Goal: Information Seeking & Learning: Learn about a topic

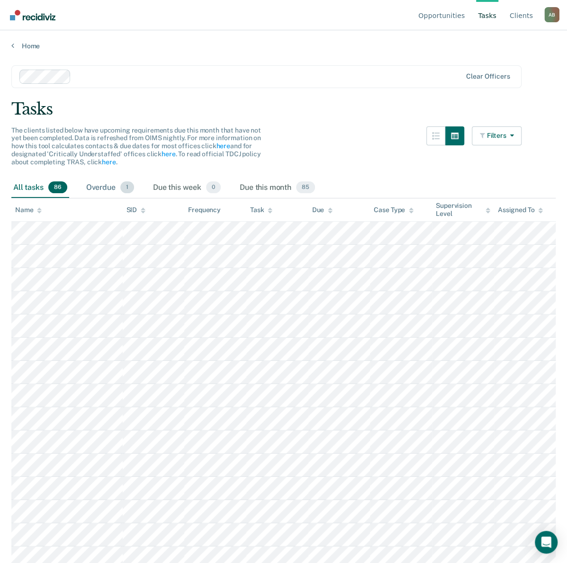
click at [104, 189] on div "Overdue 1" at bounding box center [110, 188] width 52 height 21
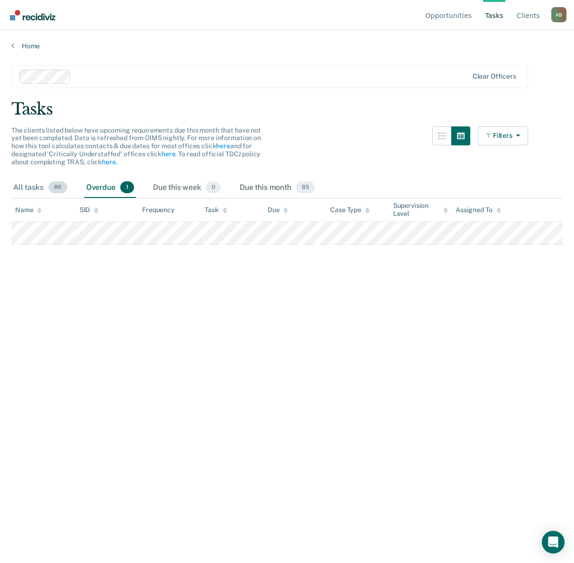
click at [36, 183] on div "All tasks 86" at bounding box center [40, 188] width 58 height 21
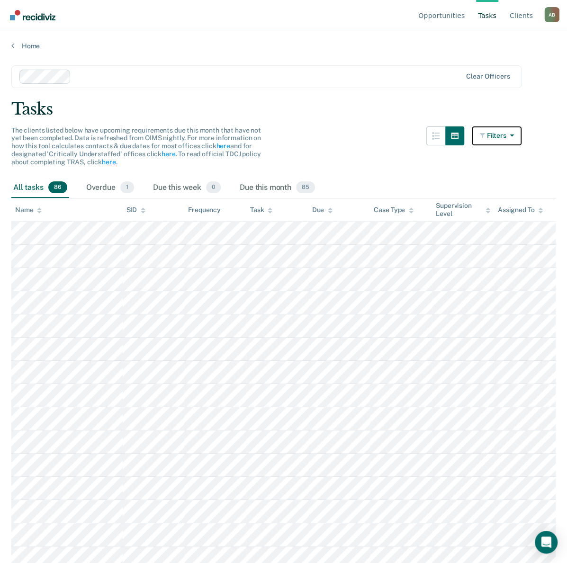
click at [500, 129] on button "Filters" at bounding box center [497, 135] width 50 height 19
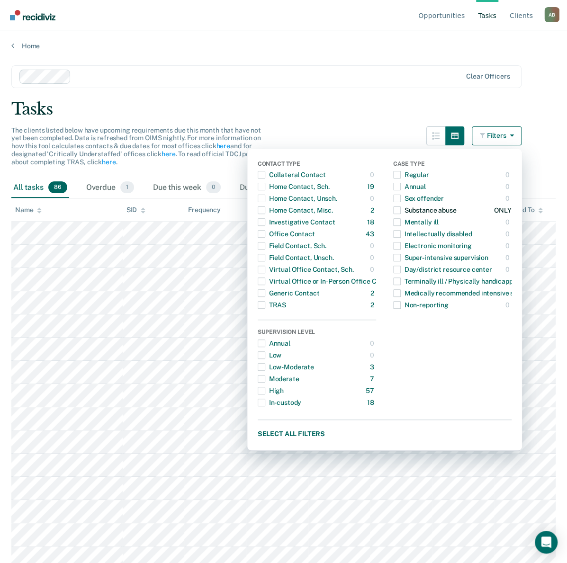
click at [401, 212] on span "Dropdown Menu" at bounding box center [397, 211] width 8 height 8
click at [369, 103] on div "Tasks" at bounding box center [283, 108] width 544 height 19
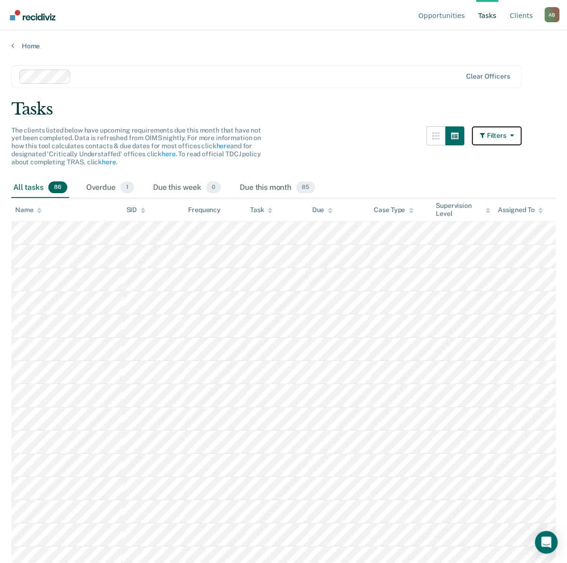
click at [487, 140] on button "Filters" at bounding box center [497, 135] width 50 height 19
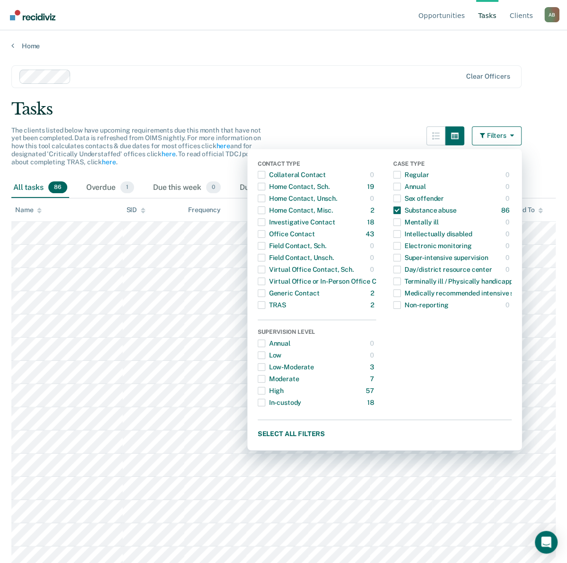
click at [351, 108] on div "Tasks" at bounding box center [283, 108] width 544 height 19
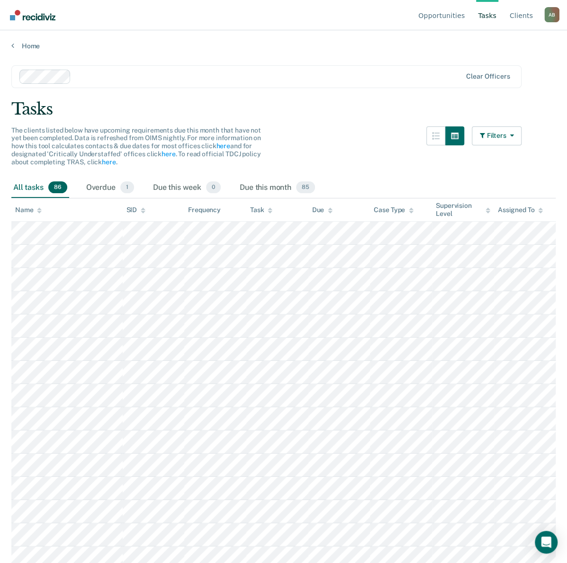
click at [412, 209] on icon at bounding box center [411, 208] width 5 height 2
drag, startPoint x: 567, startPoint y: 6, endPoint x: 397, endPoint y: 99, distance: 193.6
click at [329, 114] on div "Tasks" at bounding box center [283, 108] width 544 height 19
click at [554, 14] on div "A B" at bounding box center [551, 14] width 15 height 15
click at [437, 60] on main "Clear officers Tasks The clients listed below have upcoming requirements due th…" at bounding box center [283, 305] width 567 height 510
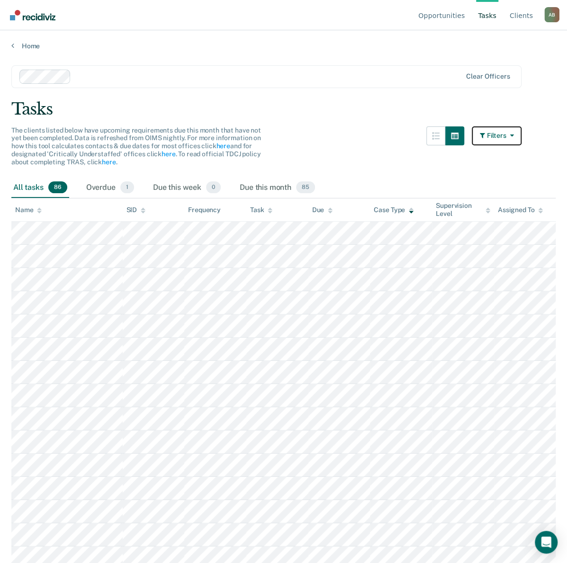
click at [494, 132] on button "Filters" at bounding box center [497, 135] width 50 height 19
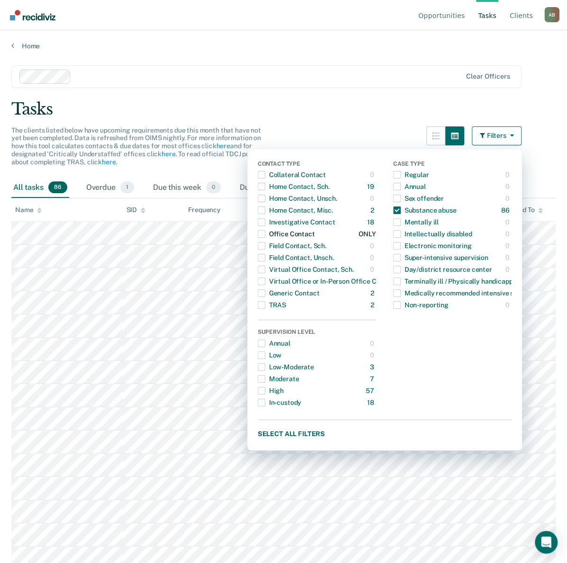
click at [265, 233] on span "Dropdown Menu" at bounding box center [262, 234] width 8 height 8
click at [345, 92] on main "Clear officers Tasks The clients listed below have upcoming requirements due th…" at bounding box center [283, 305] width 567 height 510
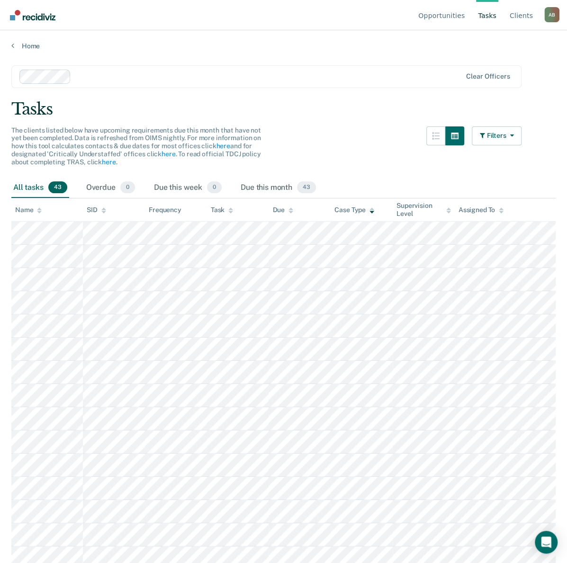
click at [50, 188] on span "43" at bounding box center [57, 187] width 19 height 12
click at [93, 188] on div "Overdue 0" at bounding box center [110, 188] width 53 height 21
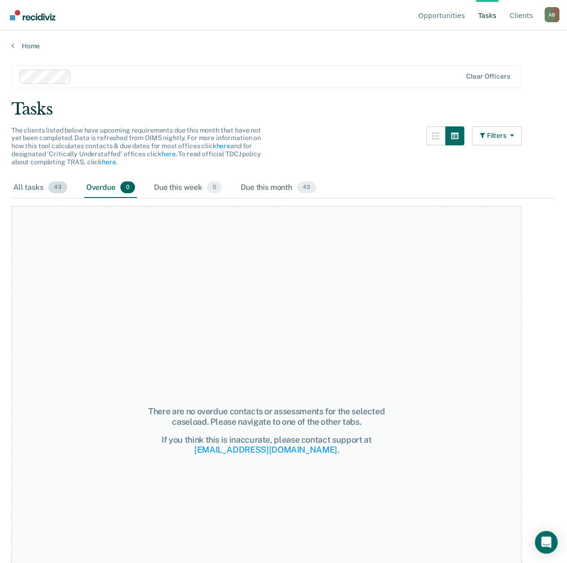
click at [43, 189] on div "All tasks 43" at bounding box center [40, 188] width 58 height 21
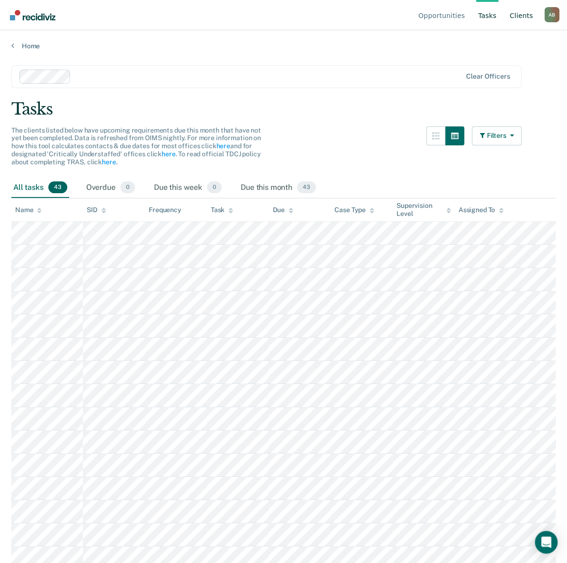
click at [530, 11] on link "Client s" at bounding box center [521, 15] width 27 height 30
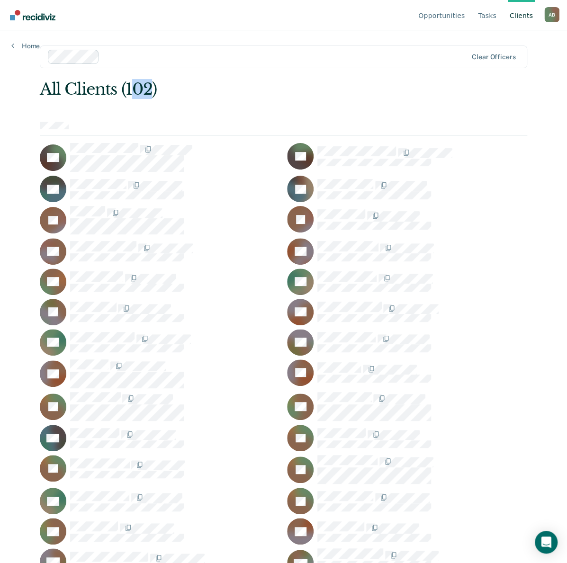
drag, startPoint x: 146, startPoint y: 89, endPoint x: 130, endPoint y: 87, distance: 16.7
click at [130, 87] on div "All Clients (102)" at bounding box center [235, 89] width 390 height 19
drag, startPoint x: 130, startPoint y: 87, endPoint x: 198, endPoint y: 93, distance: 68.0
click at [198, 93] on div "All Clients (102)" at bounding box center [235, 89] width 390 height 19
click at [13, 45] on icon at bounding box center [12, 46] width 3 height 8
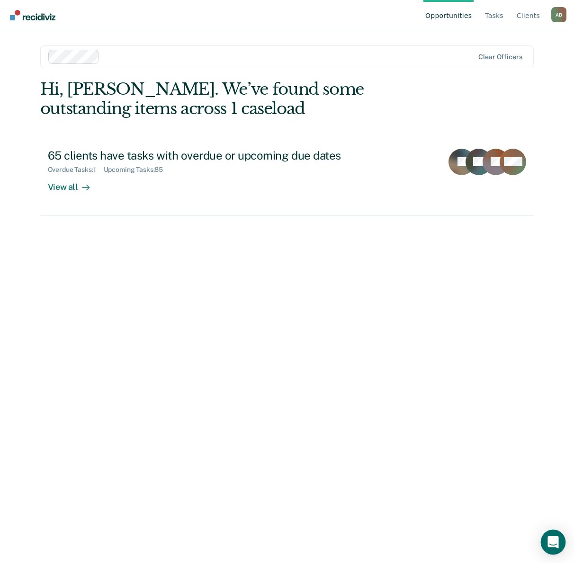
click at [558, 540] on icon "Open Intercom Messenger" at bounding box center [553, 542] width 12 height 12
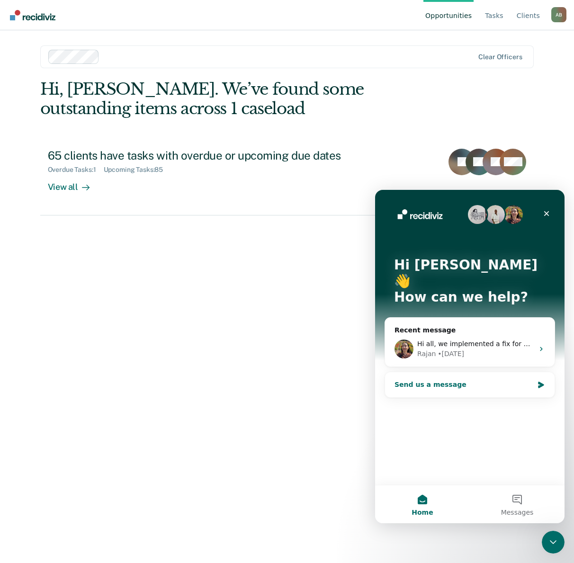
click at [482, 373] on div "Send us a message" at bounding box center [470, 384] width 170 height 25
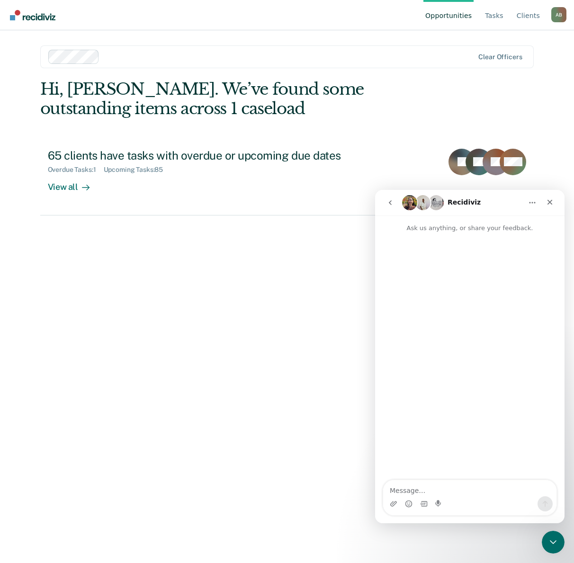
click at [461, 15] on link "Opportunities" at bounding box center [448, 15] width 50 height 30
click at [493, 18] on link "Tasks" at bounding box center [494, 15] width 22 height 30
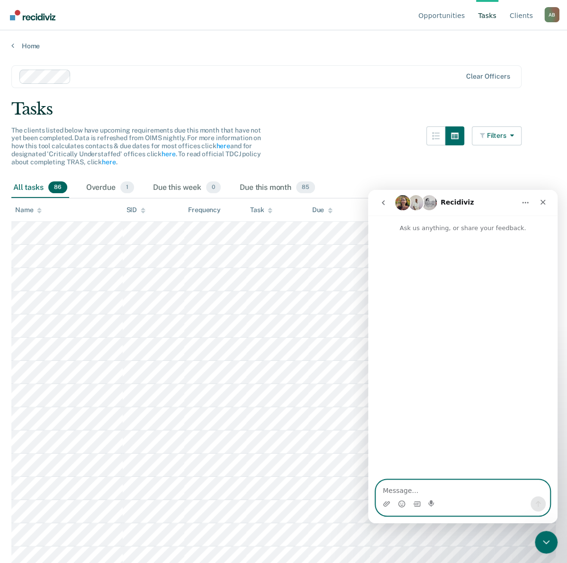
click at [400, 492] on textarea "Message…" at bounding box center [462, 488] width 173 height 16
type textarea "can you make another filter for phase 1,2 and 3"
click at [534, 507] on icon "Send a message…" at bounding box center [538, 504] width 8 height 8
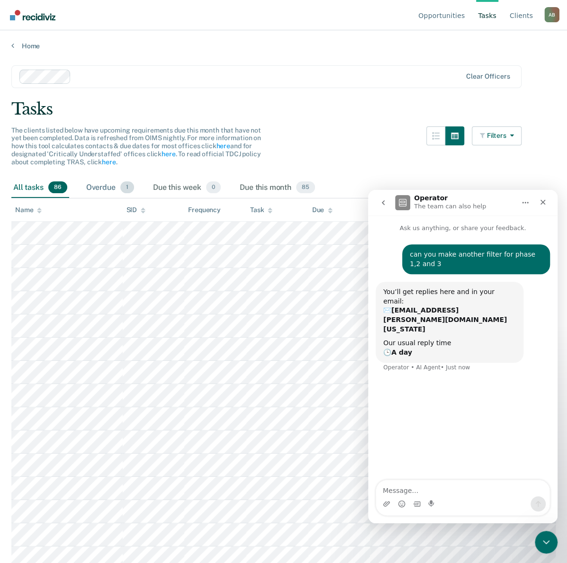
click at [108, 186] on div "Overdue 1" at bounding box center [110, 188] width 52 height 21
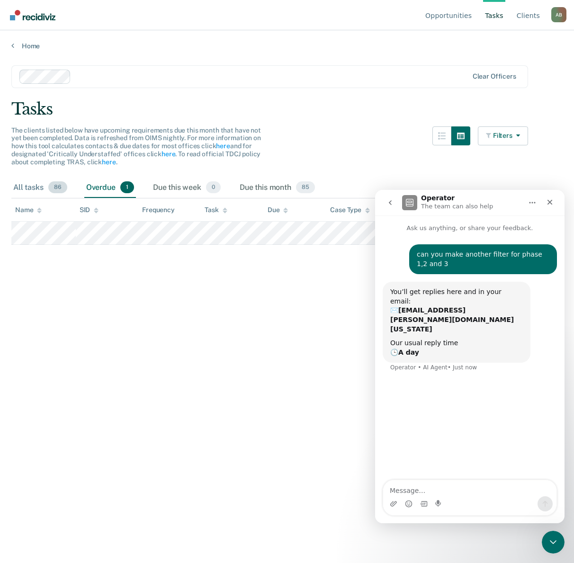
click at [28, 191] on div "All tasks 86" at bounding box center [40, 188] width 58 height 21
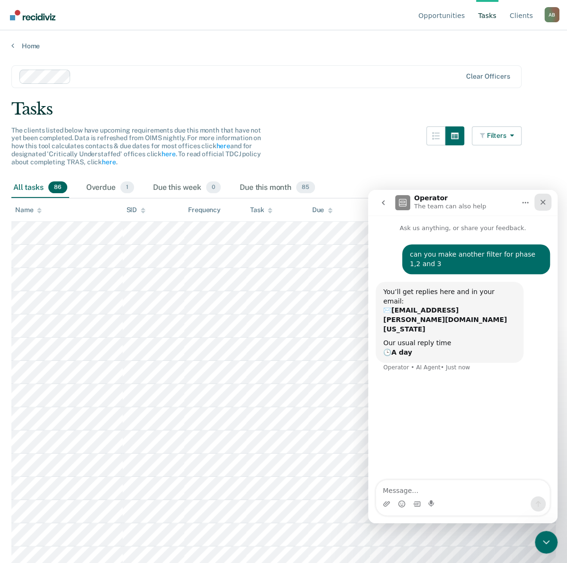
click at [542, 204] on icon "Close" at bounding box center [543, 202] width 8 height 8
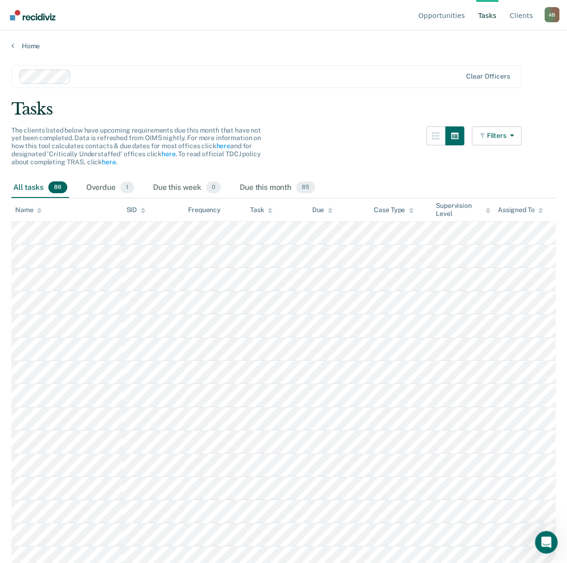
click at [476, 127] on div "Filters Contact Type Collateral Contact 0 ONLY Home Contact, Sch. 19 ONLY Home …" at bounding box center [474, 151] width 96 height 51
click at [503, 142] on button "Filters" at bounding box center [497, 135] width 50 height 19
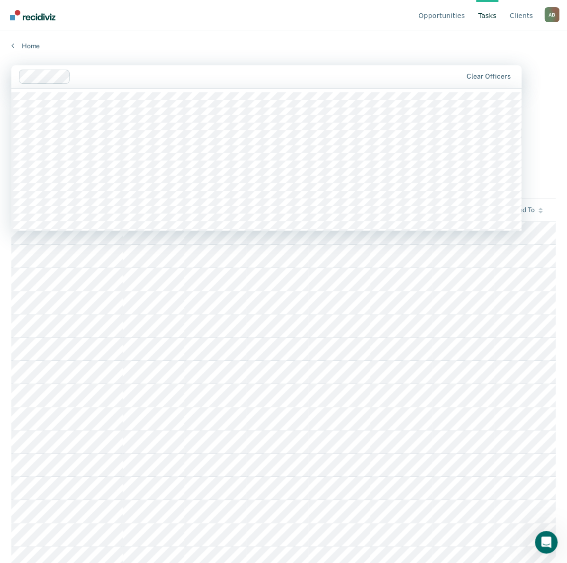
click at [365, 79] on div at bounding box center [268, 76] width 388 height 11
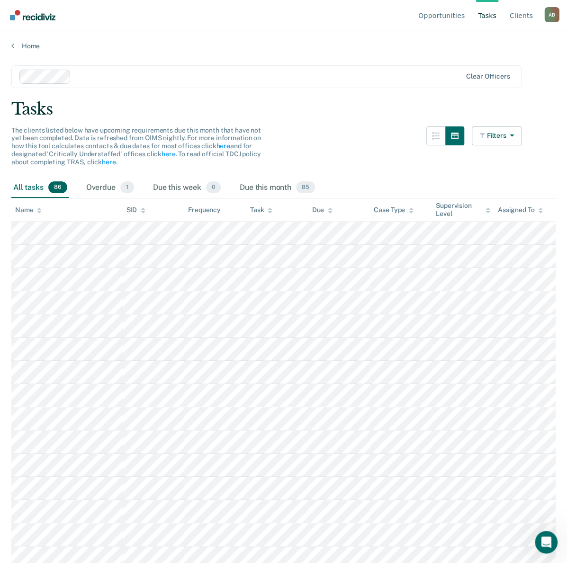
click at [306, 37] on div "Home" at bounding box center [283, 40] width 567 height 20
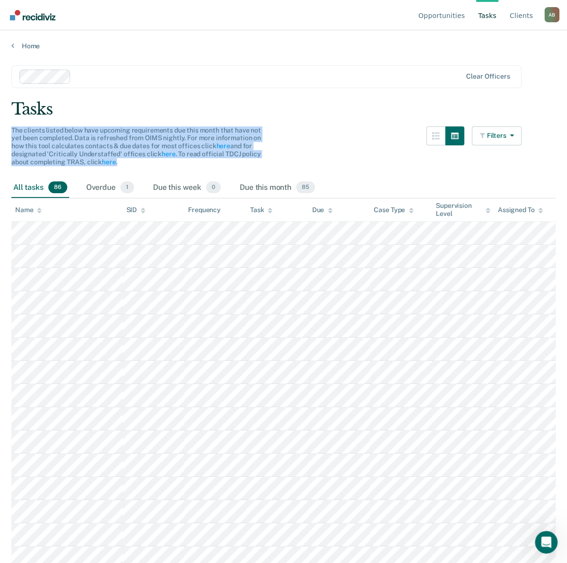
drag, startPoint x: 9, startPoint y: 125, endPoint x: 129, endPoint y: 160, distance: 125.2
click at [129, 160] on main "Clear officers Tasks The clients listed below have upcoming requirements due th…" at bounding box center [283, 305] width 567 height 510
click at [127, 161] on div "The clients listed below have upcoming requirements due this month that have no…" at bounding box center [139, 146] width 256 height 40
click at [116, 163] on link "here" at bounding box center [109, 162] width 14 height 8
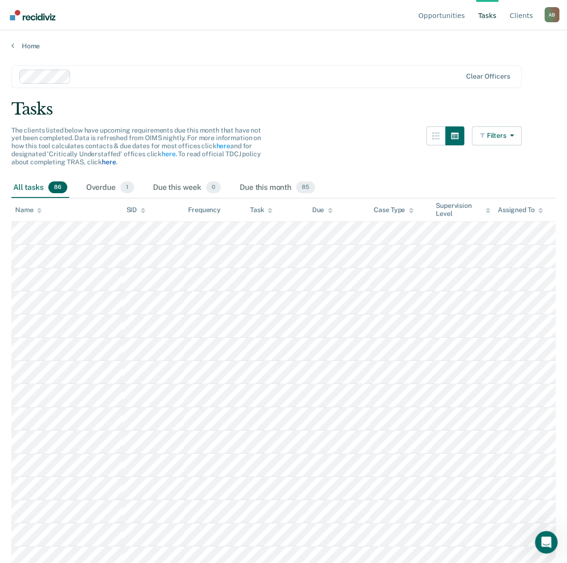
click at [108, 162] on link "here" at bounding box center [109, 162] width 14 height 8
click at [328, 113] on div "Tasks" at bounding box center [283, 108] width 544 height 19
click at [497, 134] on button "Filters" at bounding box center [497, 135] width 50 height 19
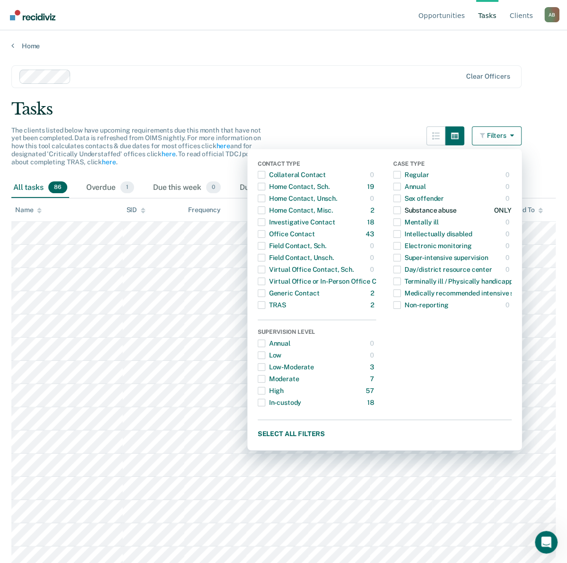
click at [401, 209] on span "Dropdown Menu" at bounding box center [397, 211] width 8 height 8
click at [312, 99] on div "Tasks" at bounding box center [283, 108] width 544 height 19
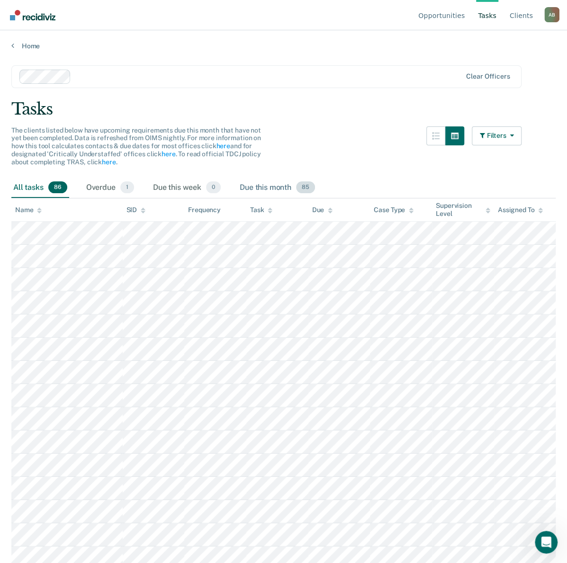
click at [270, 191] on div "Due this month 85" at bounding box center [277, 188] width 79 height 21
click at [96, 189] on div "Overdue 1" at bounding box center [110, 188] width 52 height 21
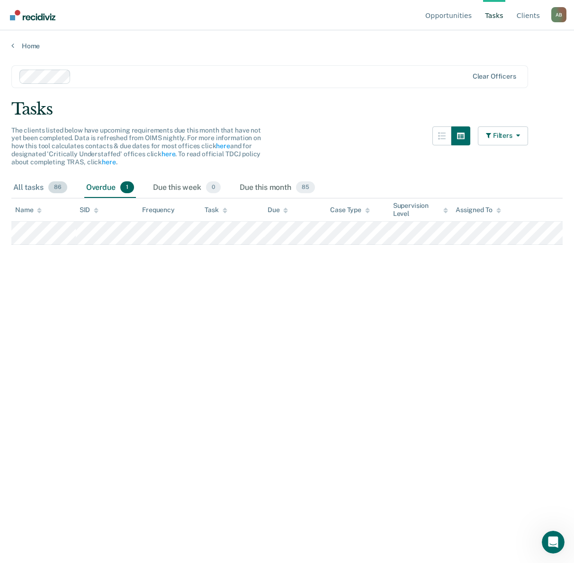
click at [26, 183] on div "All tasks 86" at bounding box center [40, 188] width 58 height 21
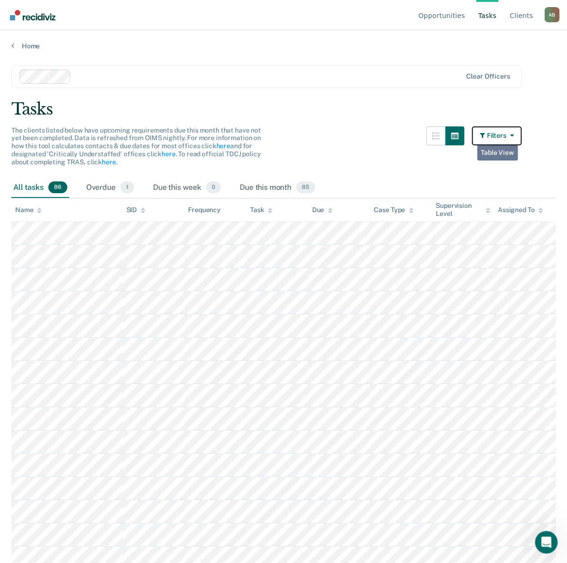
click at [509, 137] on button "Filters" at bounding box center [497, 135] width 50 height 19
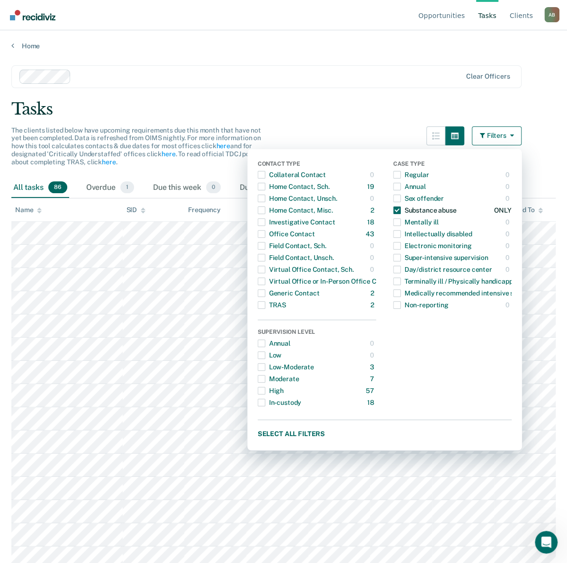
click at [401, 212] on span "Dropdown Menu" at bounding box center [397, 211] width 8 height 8
click at [265, 232] on span "Dropdown Menu" at bounding box center [262, 234] width 8 height 8
click at [265, 220] on span "Dropdown Menu" at bounding box center [262, 222] width 8 height 8
click at [265, 209] on span "Dropdown Menu" at bounding box center [262, 211] width 8 height 8
click at [265, 186] on span "Dropdown Menu" at bounding box center [262, 187] width 8 height 8
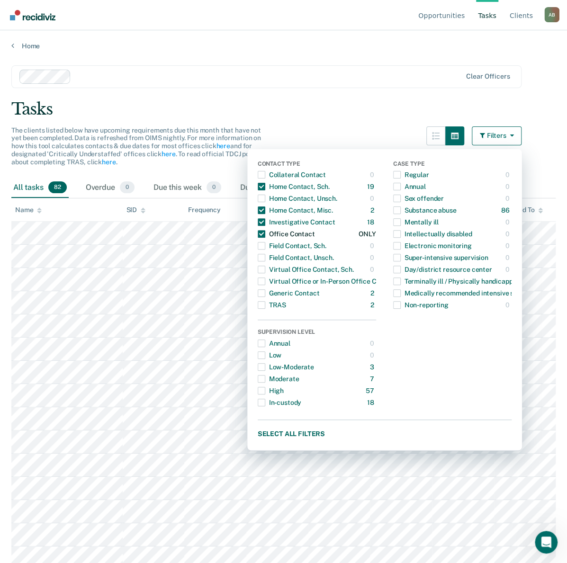
click at [265, 234] on span "Dropdown Menu" at bounding box center [262, 234] width 8 height 8
click at [265, 222] on span "Dropdown Menu" at bounding box center [262, 222] width 8 height 8
click at [265, 207] on span "Dropdown Menu" at bounding box center [262, 211] width 8 height 8
click at [265, 184] on span "Dropdown Menu" at bounding box center [262, 187] width 8 height 8
click at [265, 306] on span "Dropdown Menu" at bounding box center [262, 305] width 8 height 8
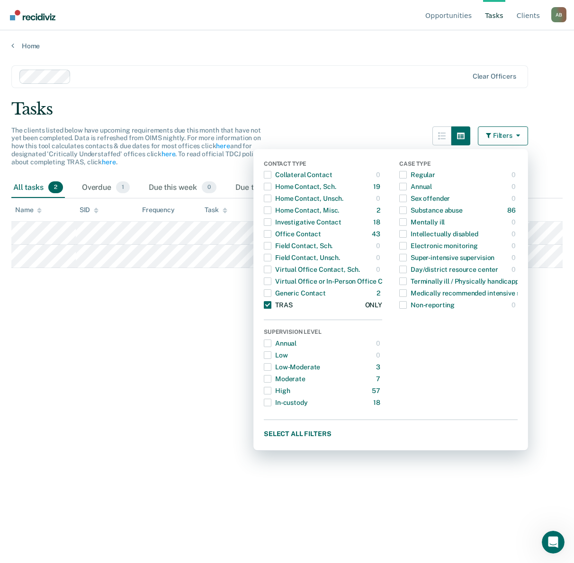
click at [269, 306] on span "Dropdown Menu" at bounding box center [268, 305] width 8 height 8
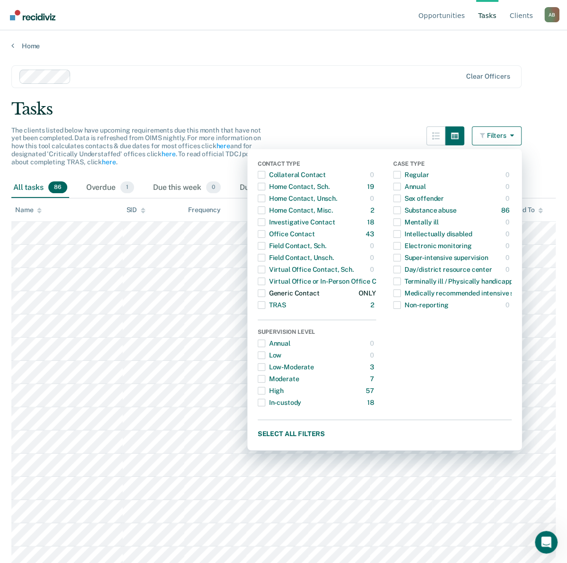
click at [265, 293] on span "Dropdown Menu" at bounding box center [262, 293] width 8 height 8
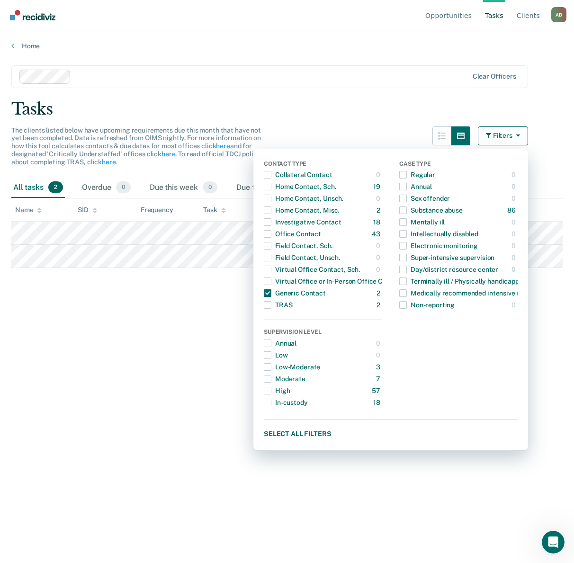
click at [184, 310] on main "Clear officers Tasks The clients listed below have upcoming requirements due th…" at bounding box center [287, 305] width 574 height 510
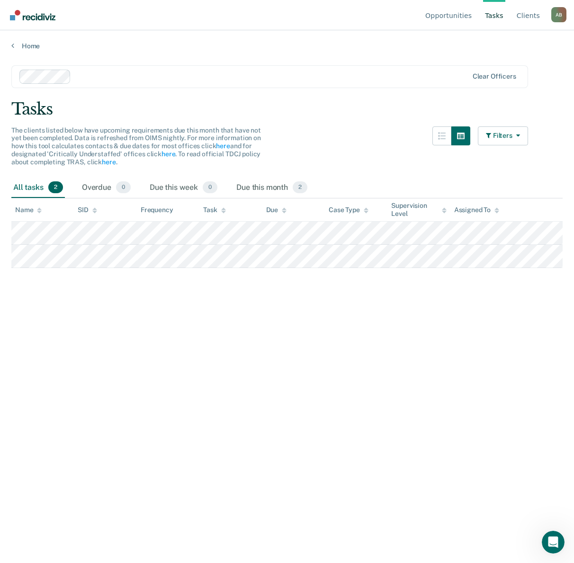
click at [40, 183] on div "All tasks 2" at bounding box center [38, 188] width 54 height 21
click at [507, 138] on button "Filters" at bounding box center [503, 135] width 50 height 19
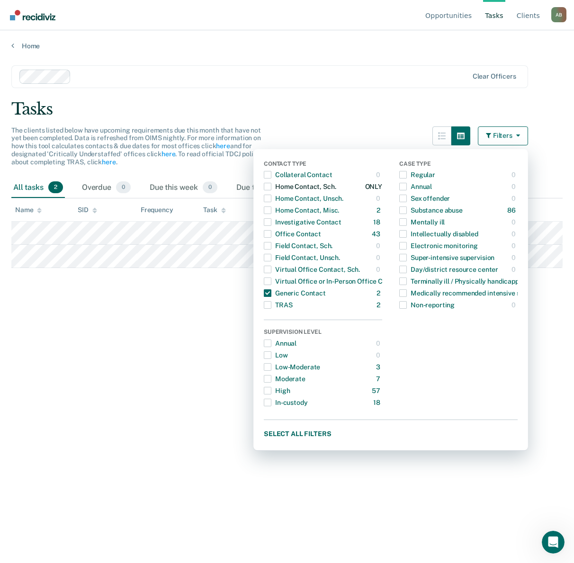
click at [266, 185] on span "Dropdown Menu" at bounding box center [268, 187] width 8 height 8
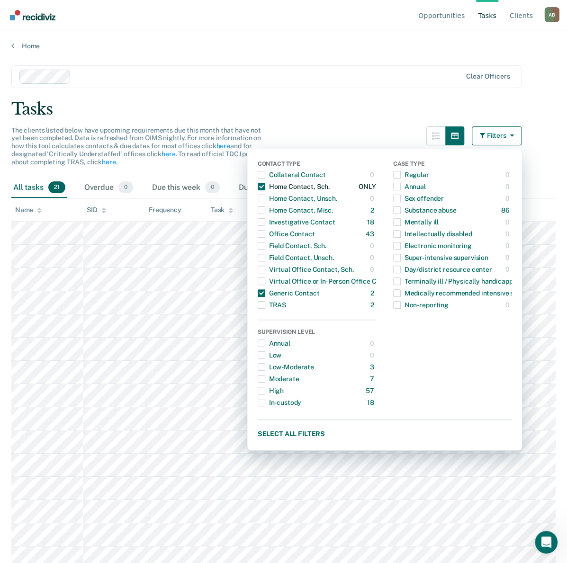
click at [265, 185] on span "Dropdown Menu" at bounding box center [262, 187] width 8 height 8
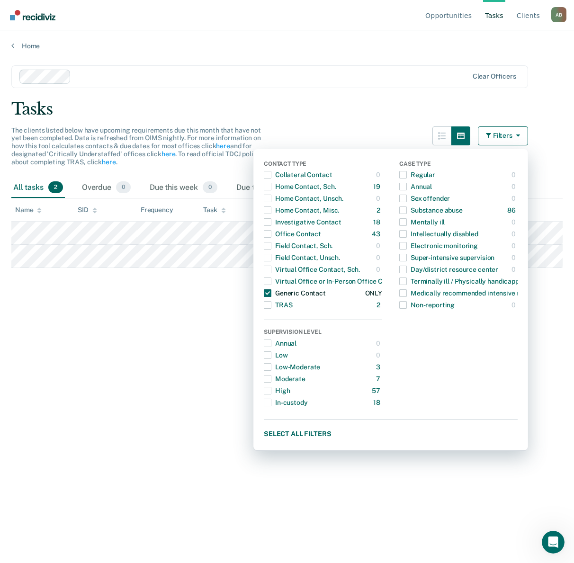
click at [270, 293] on span "Dropdown Menu" at bounding box center [268, 293] width 8 height 8
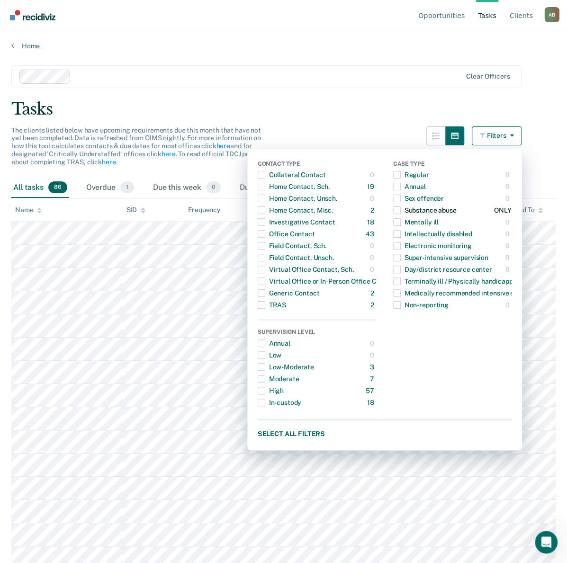
click at [400, 207] on span "Dropdown Menu" at bounding box center [397, 211] width 8 height 8
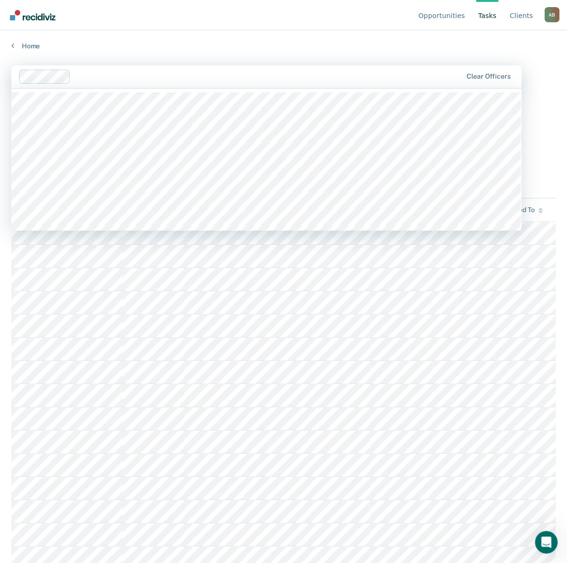
click at [227, 77] on div at bounding box center [268, 76] width 388 height 11
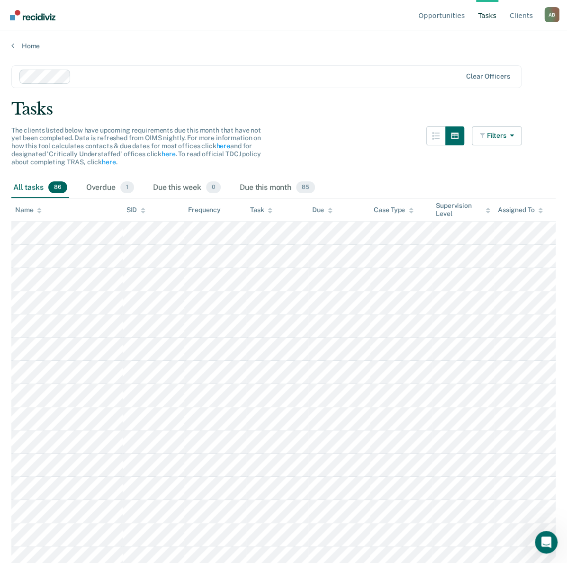
click at [388, 40] on div "Home" at bounding box center [283, 40] width 567 height 20
click at [487, 137] on icon "button" at bounding box center [483, 135] width 7 height 7
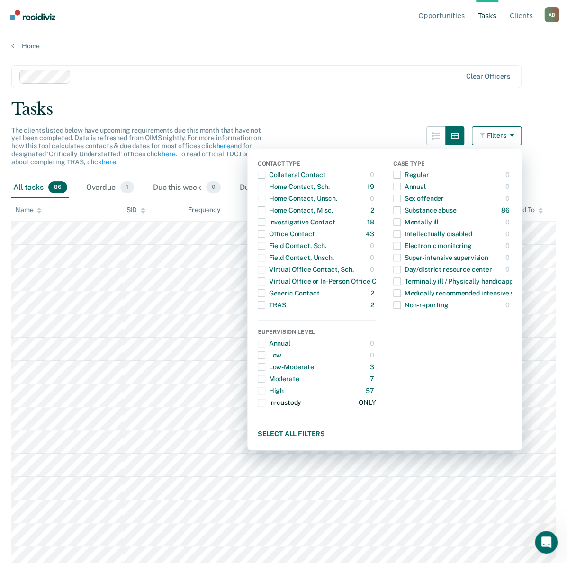
click at [264, 408] on div "Dropdown Menu" at bounding box center [262, 402] width 8 height 15
click at [333, 72] on div at bounding box center [268, 76] width 387 height 11
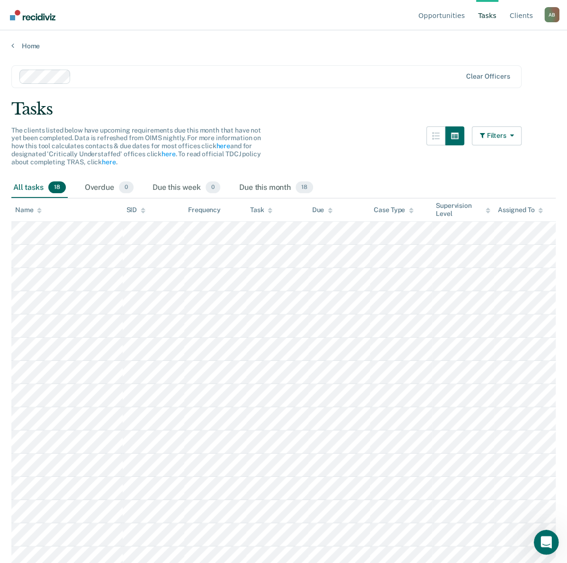
click at [553, 543] on div "Open Intercom Messenger" at bounding box center [544, 540] width 31 height 31
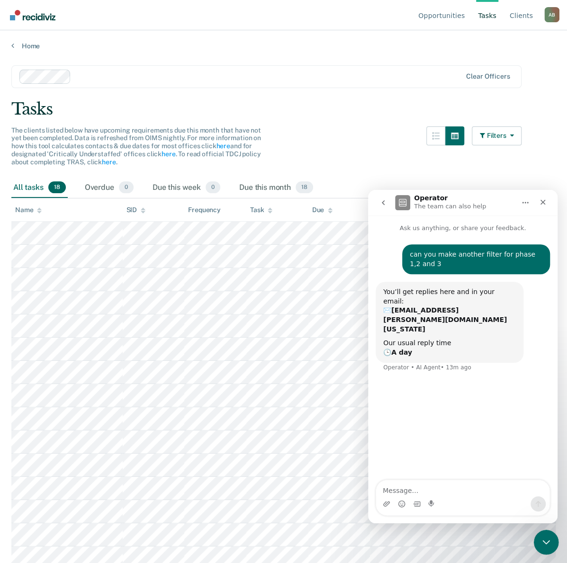
click at [553, 543] on div "Close Intercom Messenger" at bounding box center [544, 541] width 23 height 23
